Goal: Task Accomplishment & Management: Manage account settings

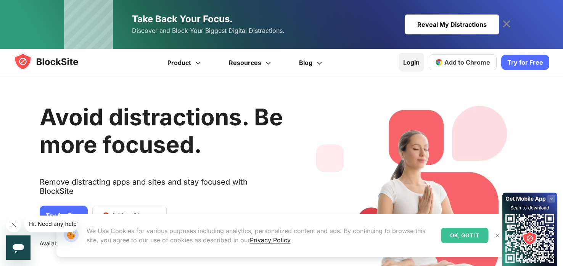
click at [418, 66] on link "Login" at bounding box center [412, 62] width 26 height 18
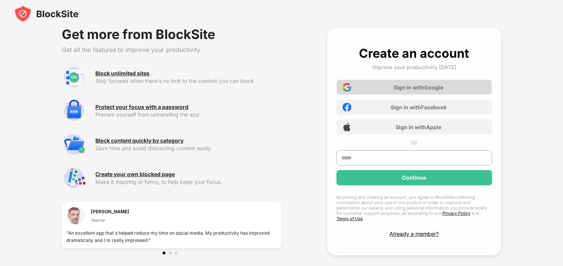
click at [409, 81] on div "Sign in with Google" at bounding box center [415, 86] width 156 height 15
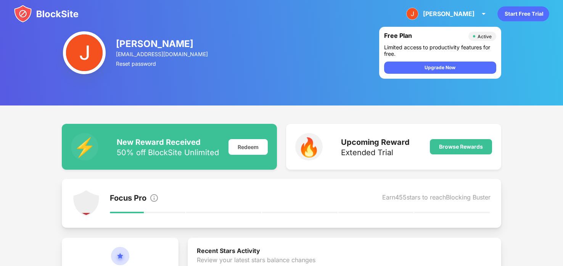
click at [49, 19] on img at bounding box center [46, 14] width 65 height 18
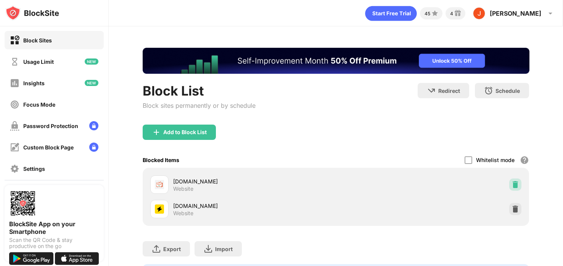
click at [515, 181] on img at bounding box center [516, 185] width 8 height 8
